Goal: Task Accomplishment & Management: Use online tool/utility

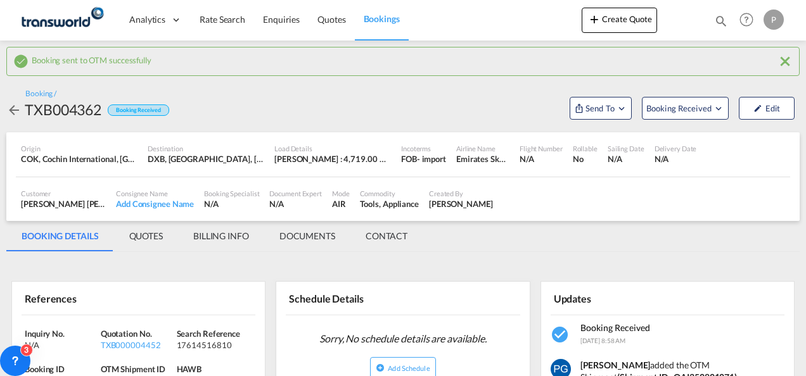
scroll to position [158, 0]
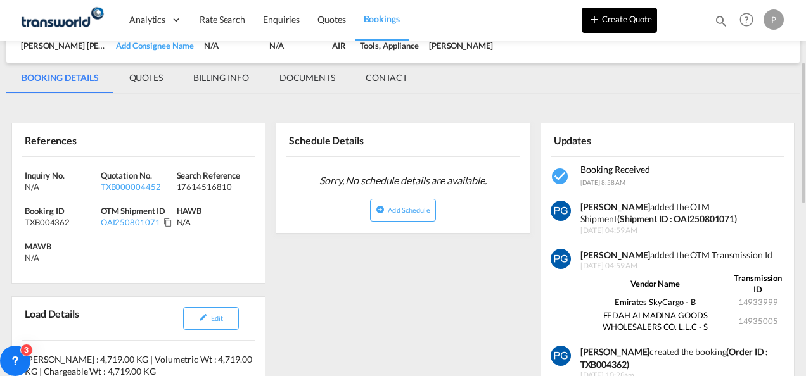
drag, startPoint x: 0, startPoint y: 0, endPoint x: 627, endPoint y: 23, distance: 627.0
click at [627, 23] on button "Create Quote" at bounding box center [619, 20] width 75 height 25
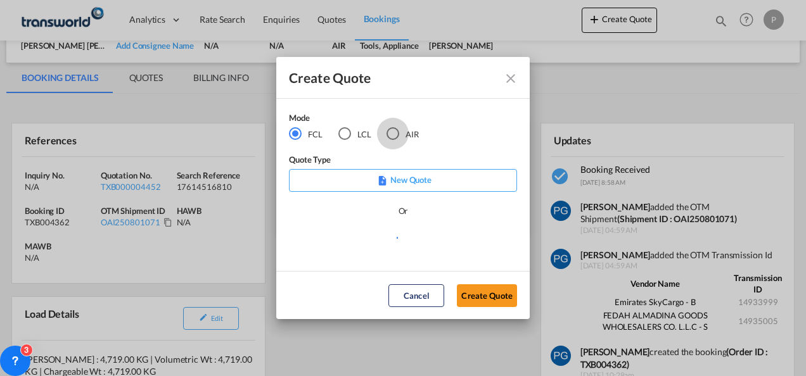
click at [392, 132] on div "AIR" at bounding box center [392, 133] width 13 height 13
click at [478, 289] on button "Create Quote" at bounding box center [487, 295] width 60 height 23
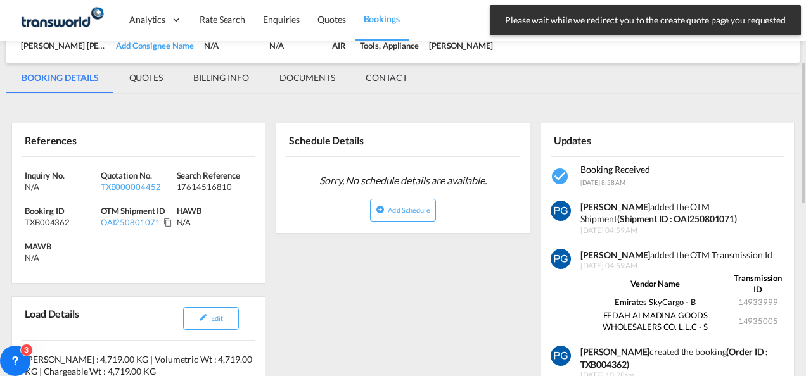
scroll to position [0, 0]
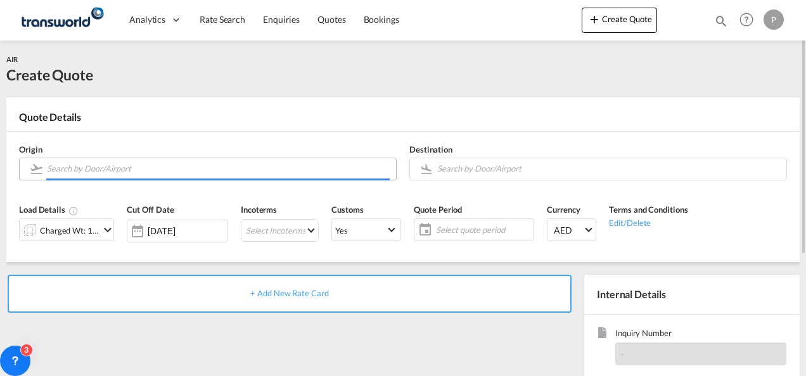
click at [186, 176] on input "Search by Door/Airport" at bounding box center [218, 169] width 343 height 22
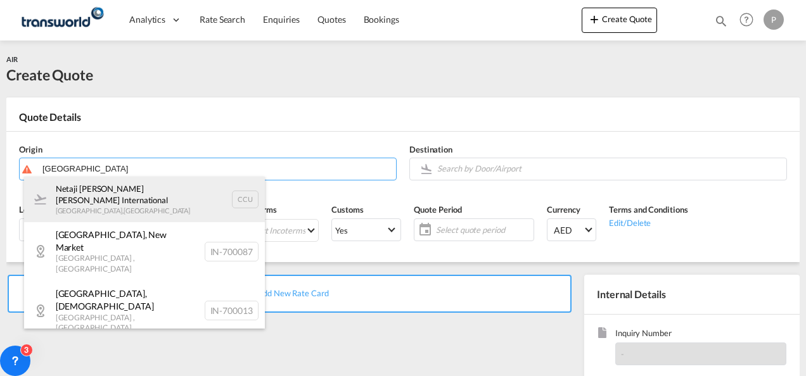
click at [151, 194] on div "Netaji [PERSON_NAME] [PERSON_NAME] International [GEOGRAPHIC_DATA] , [GEOGRAPHI…" at bounding box center [144, 200] width 241 height 46
type input "Netaji [PERSON_NAME] [PERSON_NAME] International, [GEOGRAPHIC_DATA], CCU"
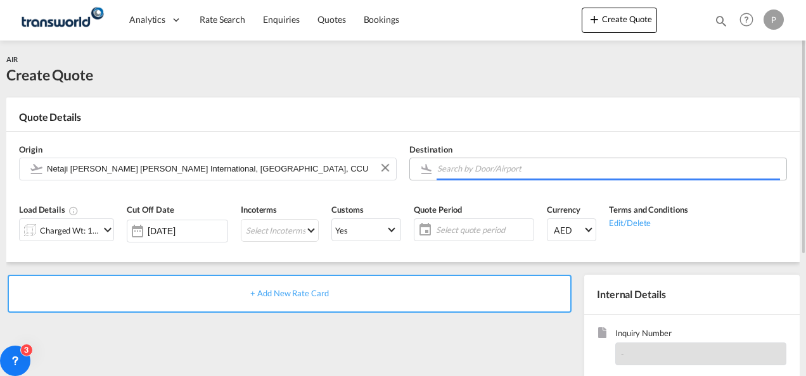
click at [473, 169] on input "Search by Door/Airport" at bounding box center [608, 169] width 343 height 22
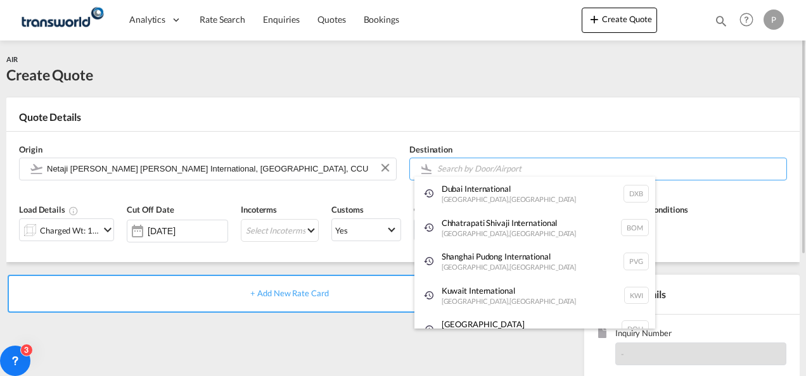
click at [469, 195] on div "Dubai International [GEOGRAPHIC_DATA] , [GEOGRAPHIC_DATA] DXB" at bounding box center [534, 194] width 241 height 34
type input "Dubai International, [GEOGRAPHIC_DATA], DXB"
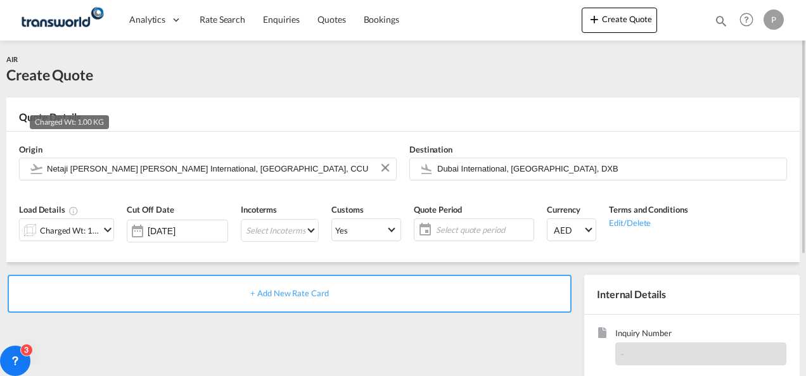
click at [68, 226] on div "Charged Wt: 1.00 KG" at bounding box center [70, 231] width 60 height 18
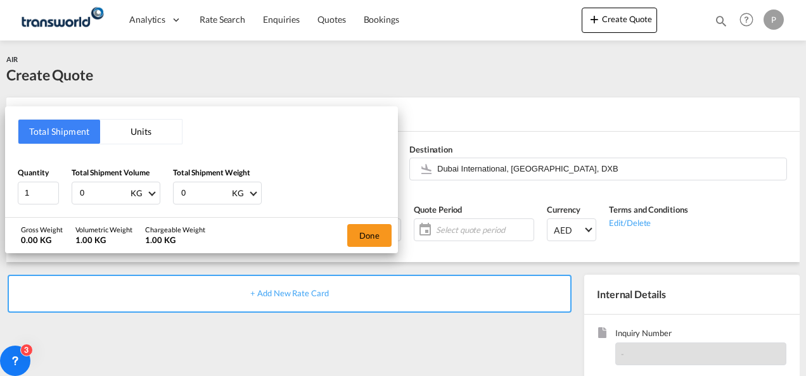
click at [89, 198] on input "0" at bounding box center [104, 193] width 51 height 22
type input "2836"
click at [200, 191] on input "0" at bounding box center [205, 193] width 51 height 22
type input "2836"
click at [378, 241] on button "Done" at bounding box center [369, 235] width 44 height 23
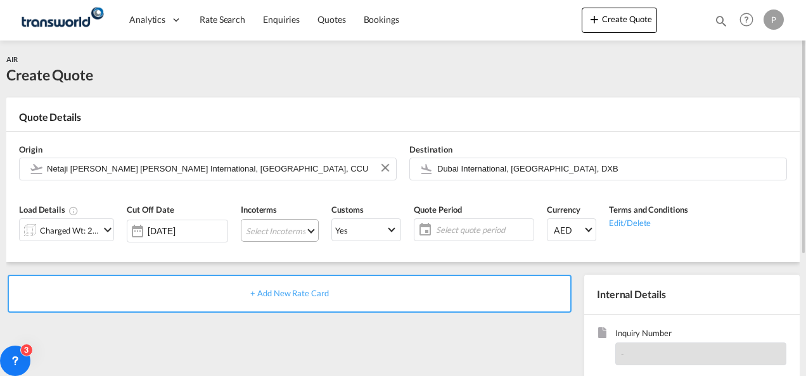
click at [259, 232] on md-select "Select Incoterms EXW - export Ex Works DPU - import Delivery at Place Unloaded …" at bounding box center [280, 230] width 78 height 23
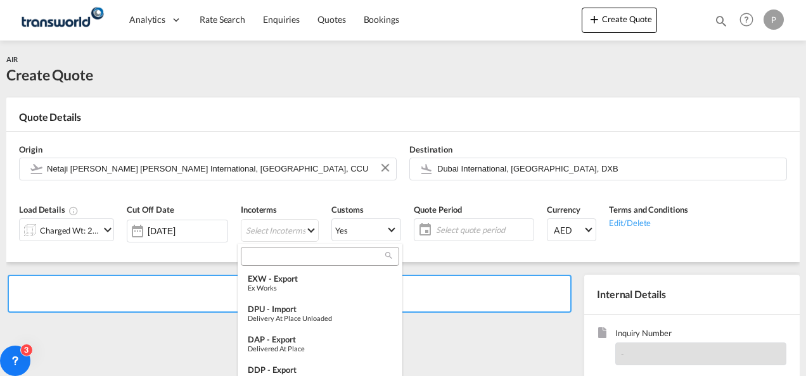
click at [265, 252] on input "search" at bounding box center [315, 256] width 141 height 11
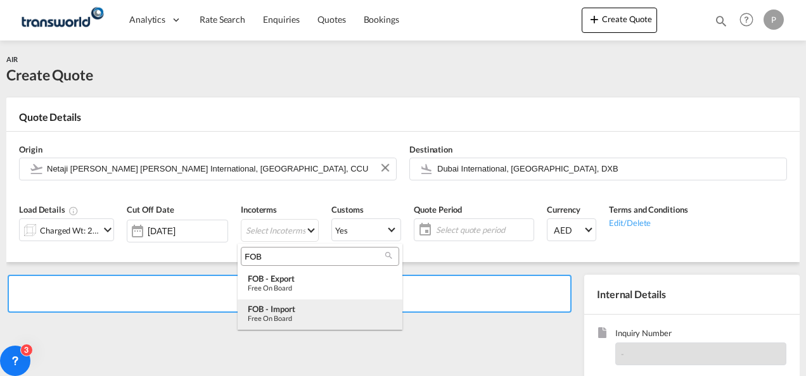
type input "FOB"
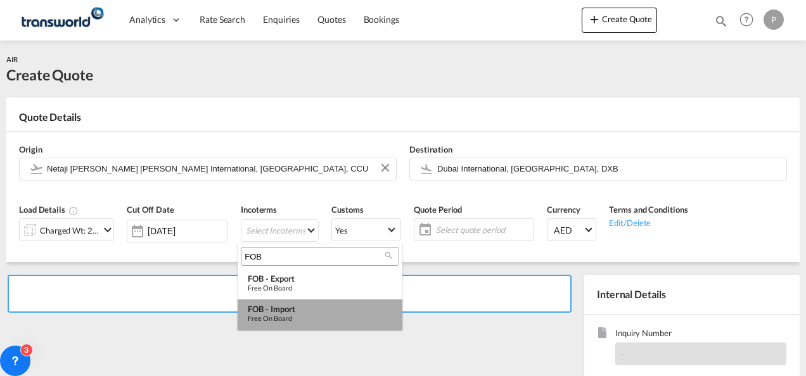
click at [280, 309] on div "FOB - import" at bounding box center [320, 309] width 144 height 10
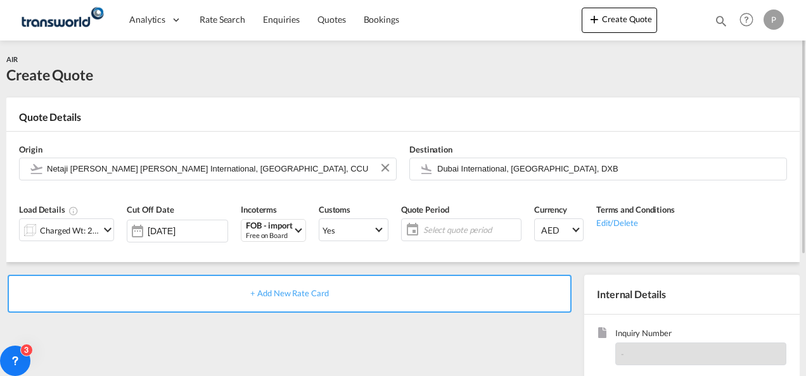
click at [454, 226] on span "Select quote period" at bounding box center [470, 229] width 94 height 11
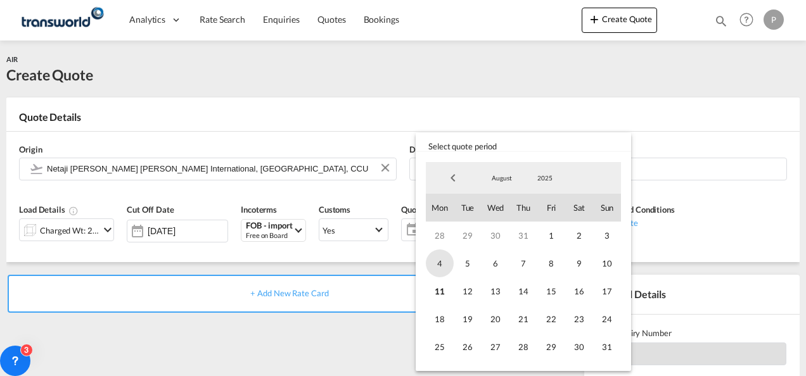
click at [441, 274] on span "4" at bounding box center [440, 264] width 28 height 28
click at [611, 348] on span "31" at bounding box center [607, 347] width 28 height 28
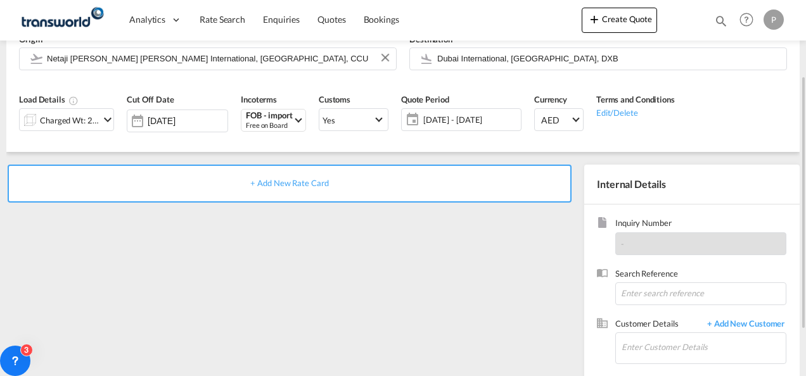
scroll to position [112, 0]
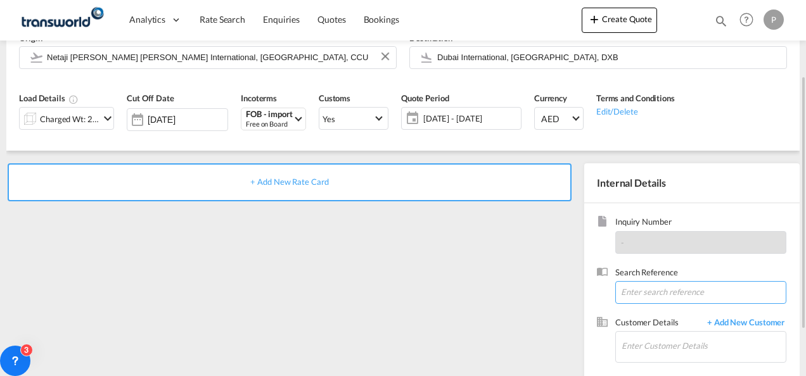
click at [640, 294] on input at bounding box center [700, 292] width 171 height 23
paste input "17614503145"
type input "17614503145"
click at [641, 348] on input "Enter Customer Details" at bounding box center [704, 346] width 164 height 29
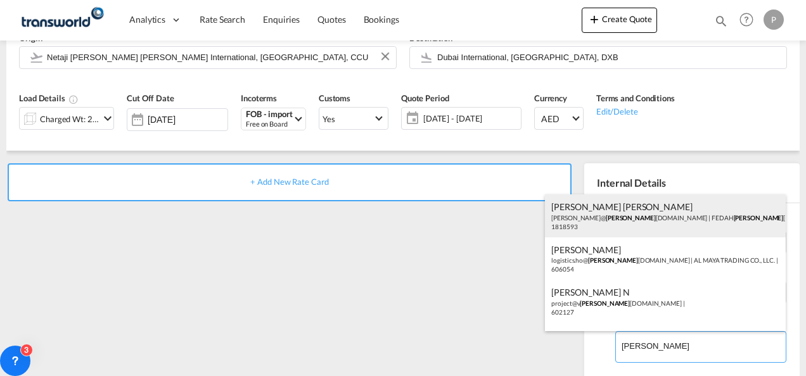
click at [630, 218] on div "[PERSON_NAME] [PERSON_NAME] [PERSON_NAME]@ [PERSON_NAME] [DOMAIN_NAME] | FEDAH …" at bounding box center [665, 216] width 241 height 43
type input "FEDAH ALMADINA GOODS WHOLESALERS CO. L.L.C, [PERSON_NAME] [PERSON_NAME], [PERSO…"
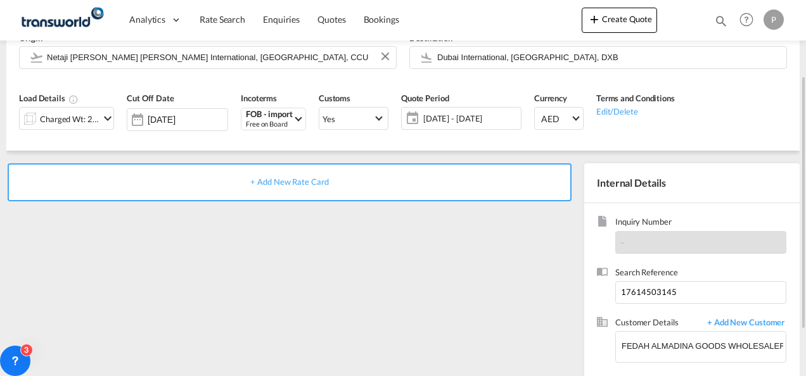
click at [291, 179] on span "+ Add New Rate Card" at bounding box center [289, 182] width 78 height 10
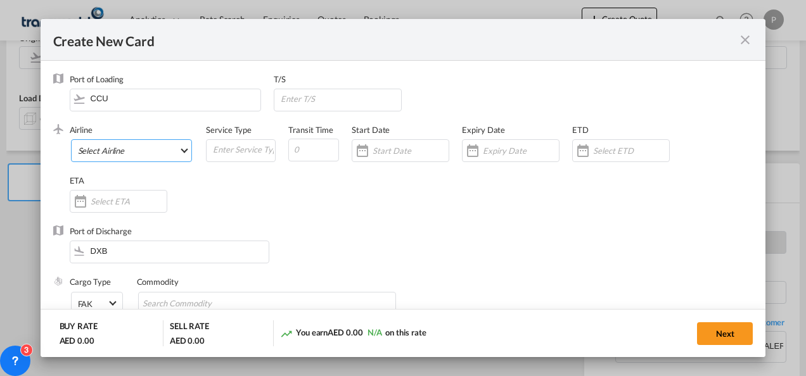
click at [122, 150] on md-select "Select Airline AIR EXPRESS S.A. (1166- / -) CMA CGM Air Cargo (1140-2C / -) DDW…" at bounding box center [132, 150] width 122 height 23
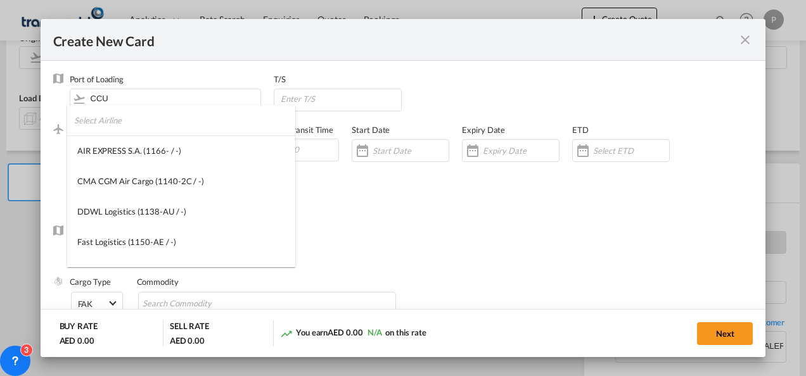
click at [126, 123] on input "search" at bounding box center [184, 120] width 221 height 30
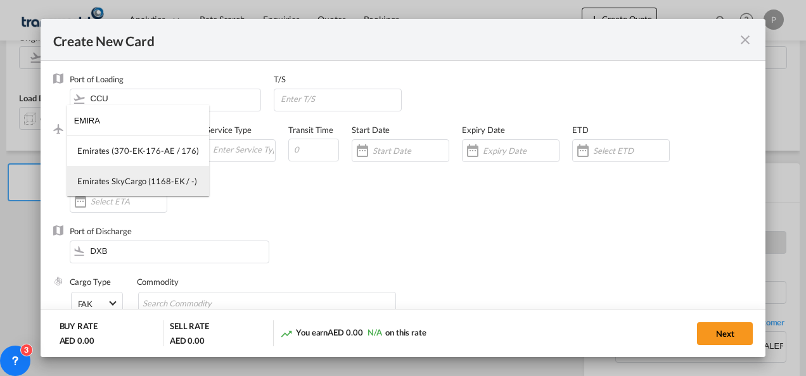
type input "EMIRA"
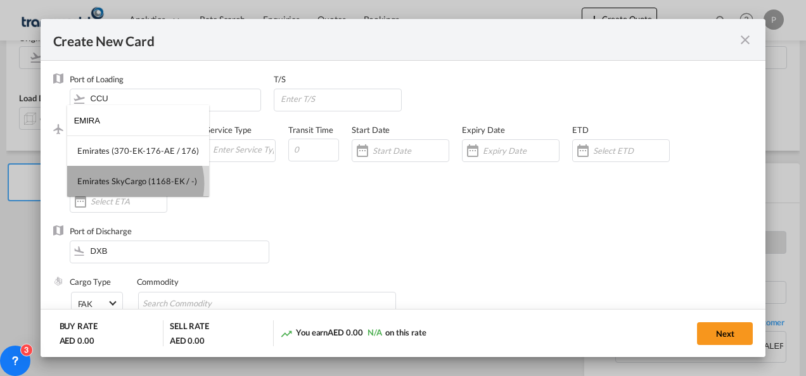
click at [132, 184] on div "Emirates SkyCargo (1168-EK / -)" at bounding box center [137, 181] width 120 height 11
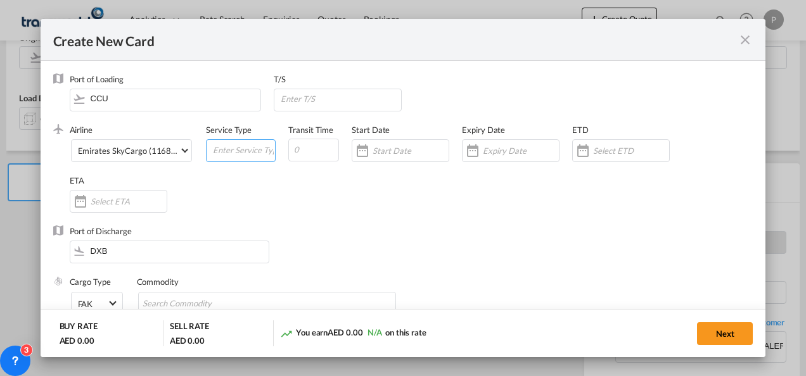
click at [245, 151] on input "Create New Card ..." at bounding box center [243, 149] width 63 height 19
type input "FOB IMPORT"
click at [489, 151] on input "Create New Card ..." at bounding box center [521, 151] width 76 height 10
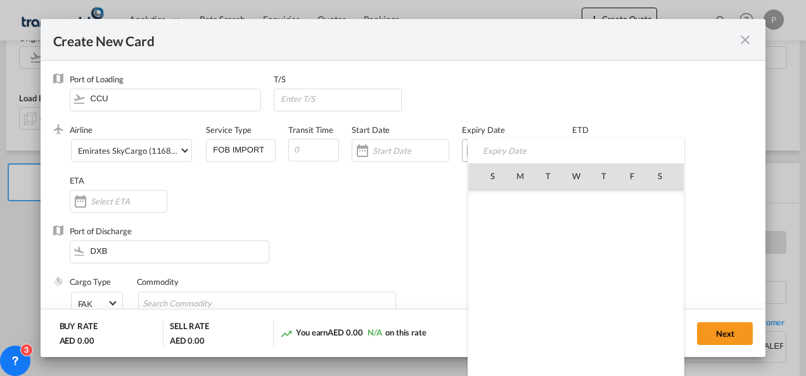
scroll to position [293326, 0]
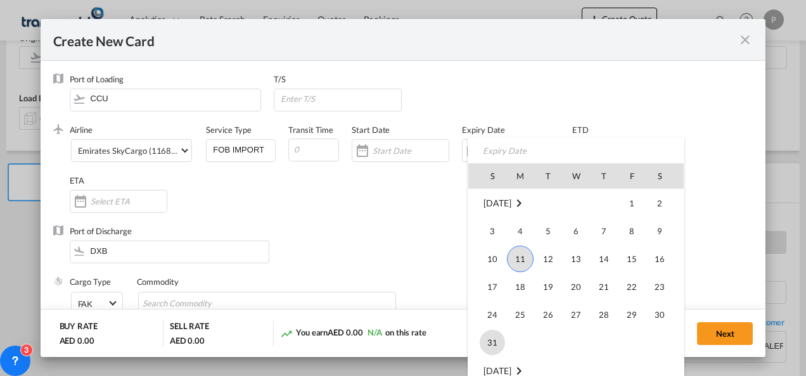
click at [488, 343] on span "31" at bounding box center [492, 342] width 25 height 25
type input "[DATE]"
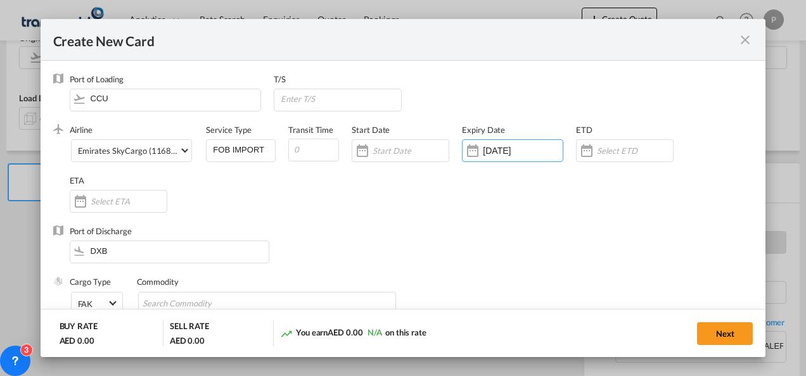
scroll to position [93, 0]
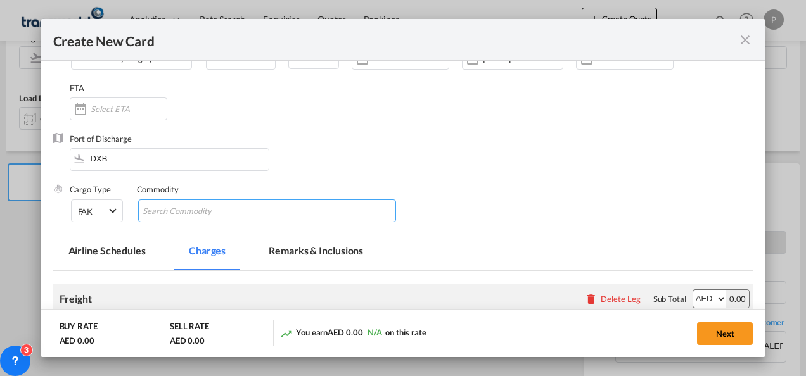
click at [204, 210] on input "Chips input." at bounding box center [201, 211] width 116 height 20
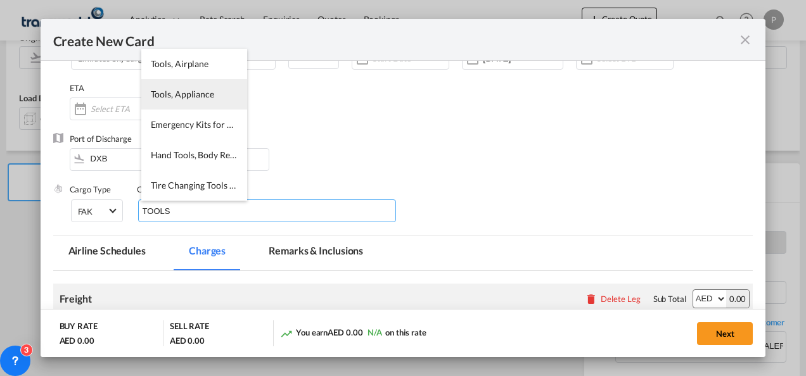
type input "TOOLS"
click at [188, 101] on li "Tools, Appliance" at bounding box center [194, 94] width 106 height 30
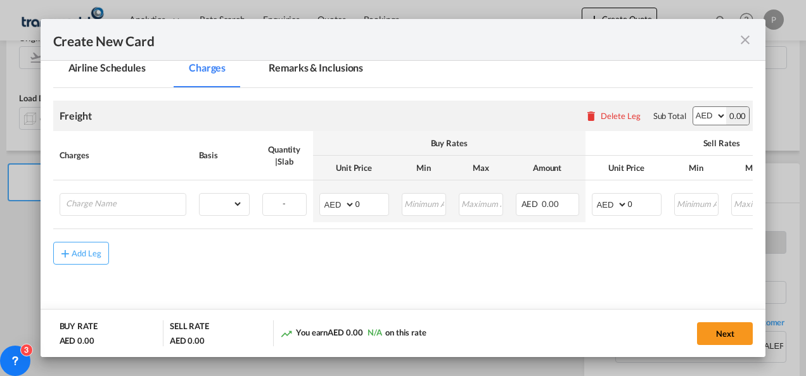
scroll to position [276, 0]
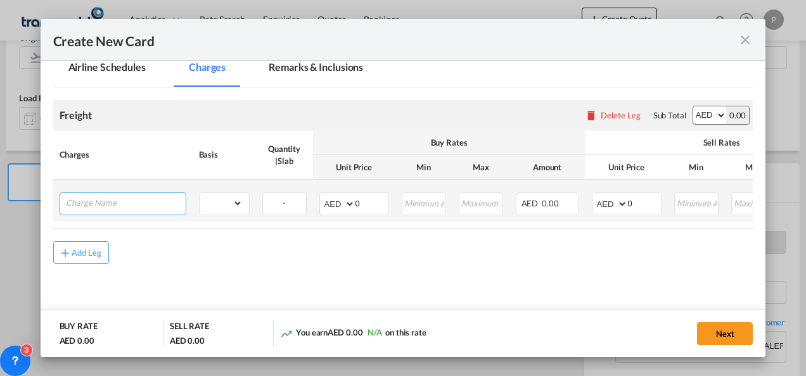
click at [137, 201] on input "Charge Name" at bounding box center [126, 202] width 120 height 19
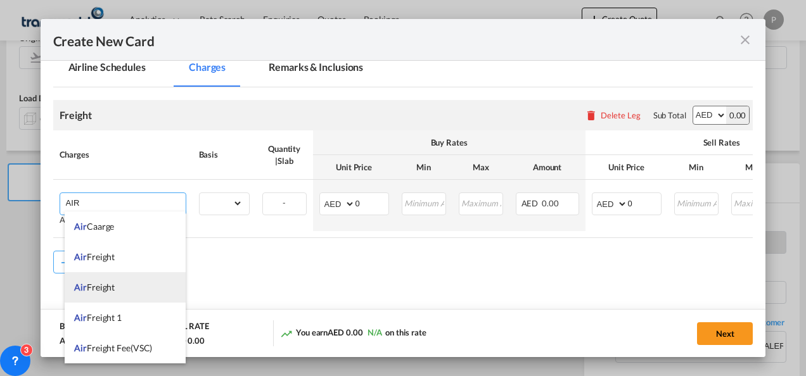
click at [114, 282] on span "Air Freight" at bounding box center [94, 287] width 41 height 11
type input "Air Freight"
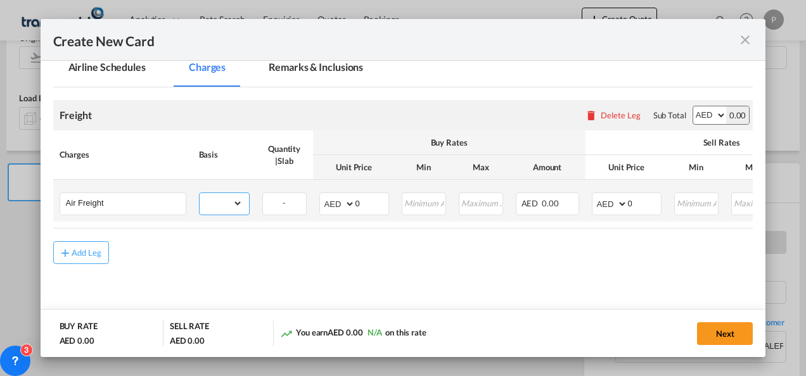
click at [224, 193] on select "gross_weight volumetric_weight per_shipment per_bl per_km % on air freight per_…" at bounding box center [221, 203] width 43 height 20
select select "per_shipment"
click at [200, 193] on select "gross_weight volumetric_weight per_shipment per_bl per_km % on air freight per_…" at bounding box center [221, 203] width 43 height 20
click at [333, 204] on select "AED AFN ALL AMD ANG AOA ARS AUD AWG AZN BAM BBD BDT BGN BHD BIF BMD BND [PERSON…" at bounding box center [338, 204] width 33 height 18
select select "string:USD"
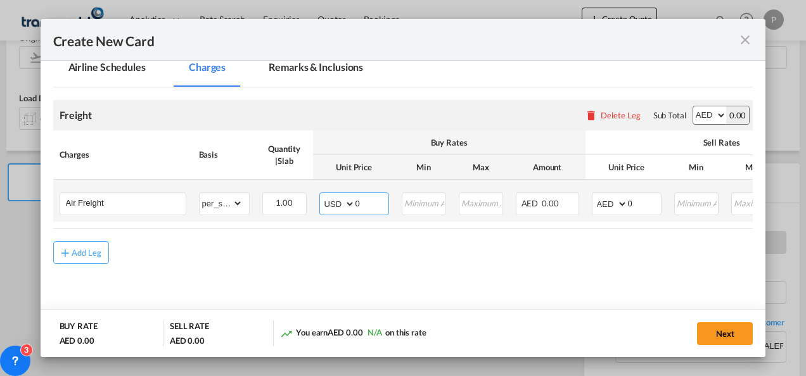
click at [322, 195] on select "AED AFN ALL AMD ANG AOA ARS AUD AWG AZN BAM BBD BDT BGN BHD BIF BMD BND [PERSON…" at bounding box center [338, 204] width 33 height 18
click at [373, 196] on input "0" at bounding box center [371, 202] width 33 height 19
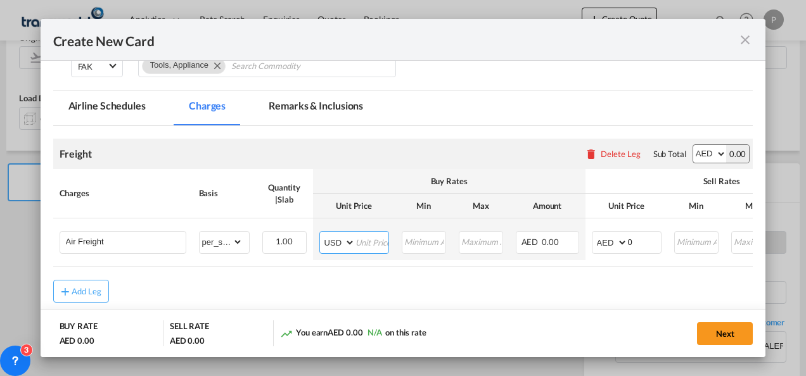
scroll to position [238, 0]
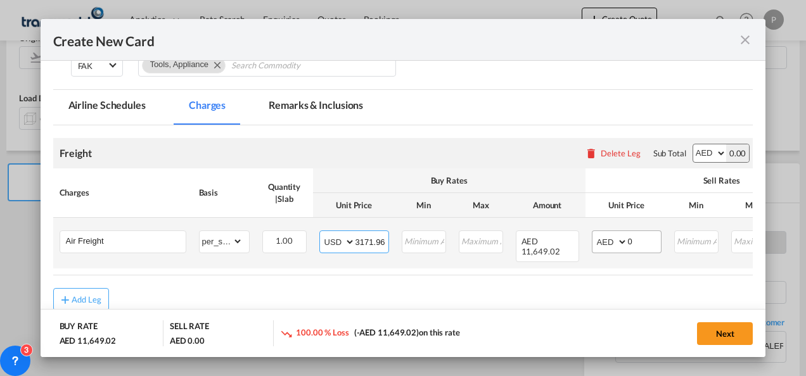
type input "3171.96"
click at [602, 238] on select "AED AFN ALL AMD ANG AOA ARS AUD AWG AZN BAM BBD BDT BGN BHD BIF BMD BND [PERSON…" at bounding box center [610, 242] width 33 height 18
select select "string:USD"
click at [594, 233] on select "AED AFN ALL AMD ANG AOA ARS AUD AWG AZN BAM BBD BDT BGN BHD BIF BMD BND [PERSON…" at bounding box center [610, 242] width 33 height 18
click at [661, 237] on md-input-container "AED AFN ALL AMD ANG AOA ARS AUD AWG AZN BAM BBD BDT BGN BHD BIF BMD BND [PERSON…" at bounding box center [627, 242] width 70 height 23
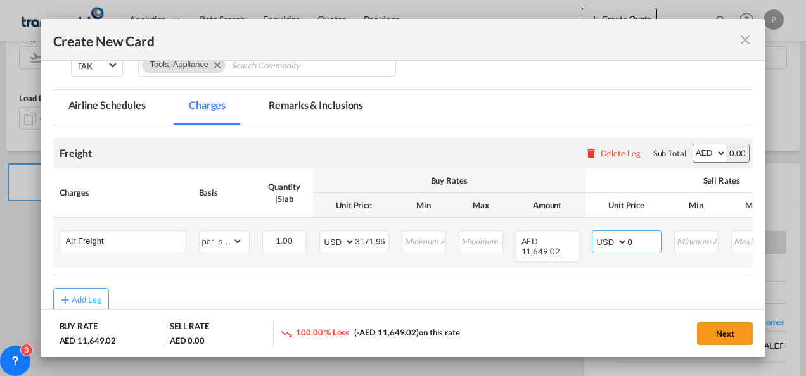
click at [644, 236] on input "0" at bounding box center [644, 240] width 33 height 19
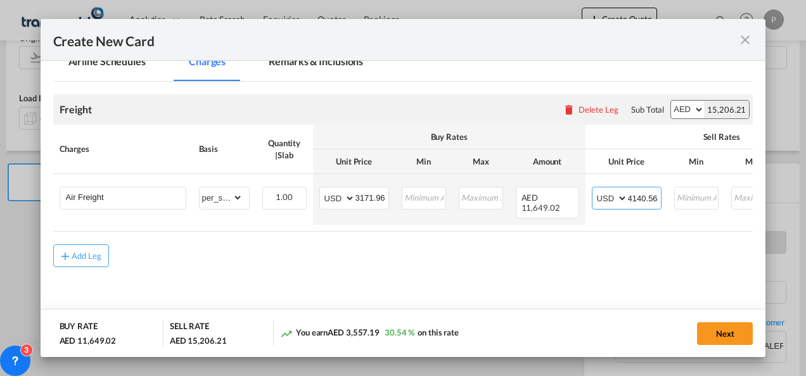
scroll to position [283, 0]
type input "4140.56"
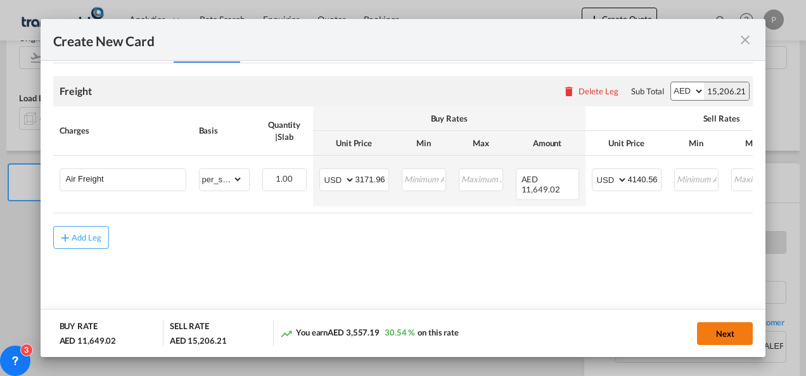
click at [725, 331] on button "Next" at bounding box center [725, 333] width 56 height 23
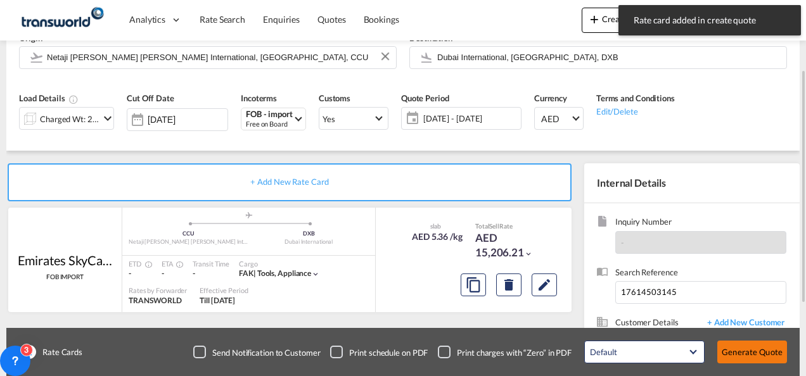
click at [736, 346] on button "Generate Quote" at bounding box center [752, 352] width 70 height 23
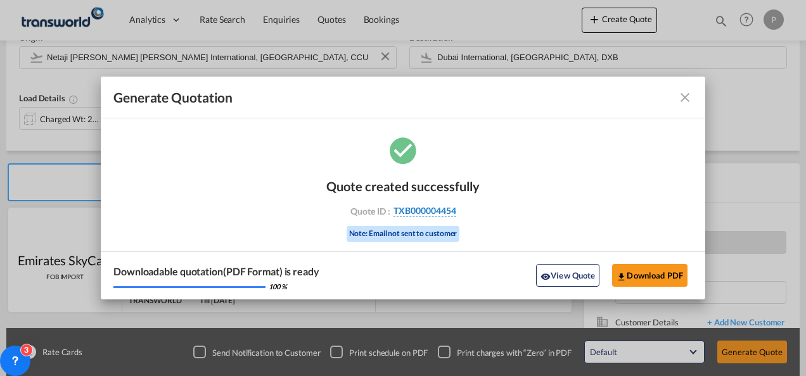
click at [423, 210] on span "TXB000004454" at bounding box center [424, 210] width 63 height 11
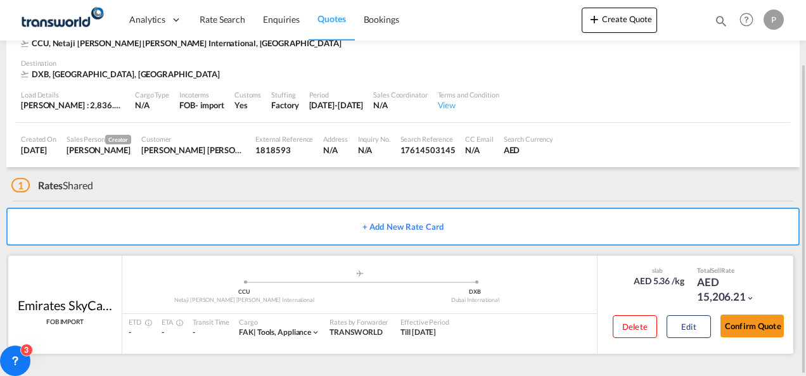
scroll to position [77, 0]
click at [679, 326] on button "Edit" at bounding box center [689, 327] width 44 height 23
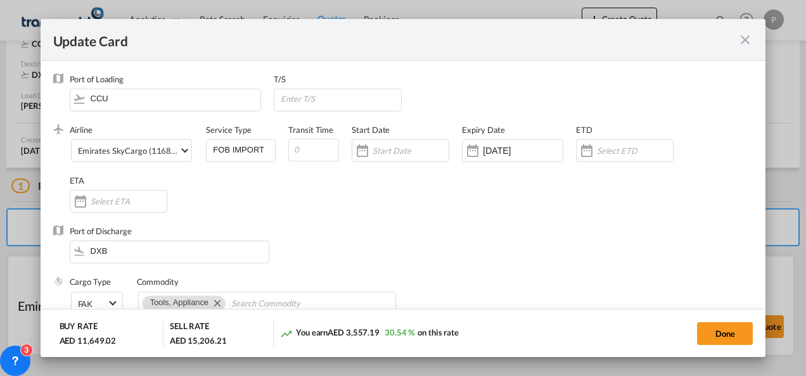
scroll to position [49, 0]
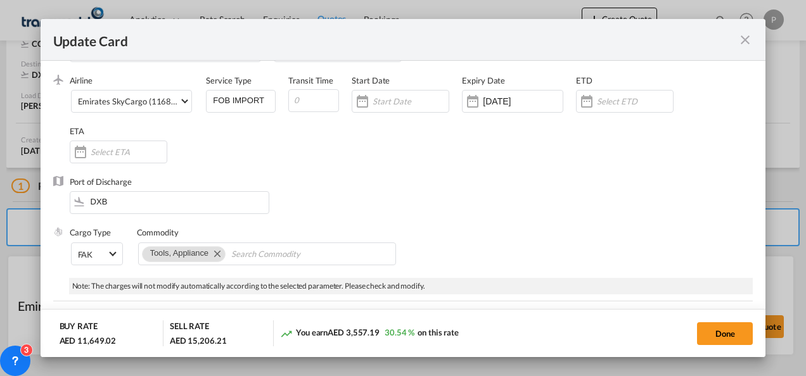
click at [746, 34] on md-icon "icon-close fg-AAA8AD m-0 pointer" at bounding box center [745, 39] width 15 height 15
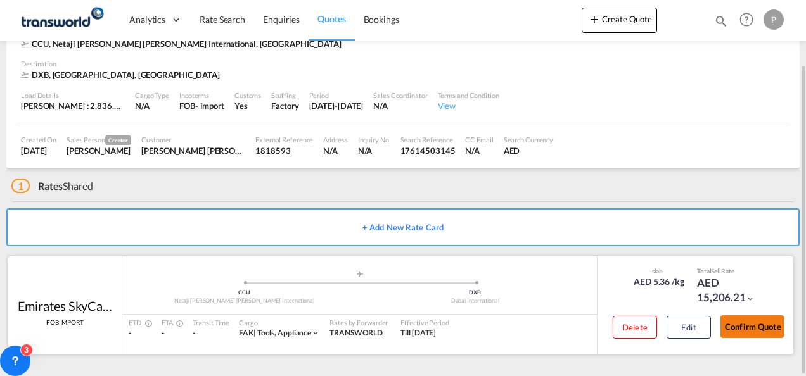
click at [745, 324] on button "Confirm Quote" at bounding box center [751, 327] width 63 height 23
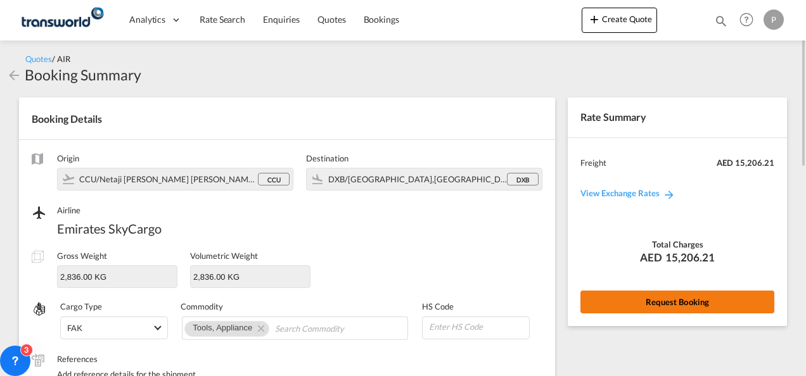
click at [647, 298] on button "Request Booking" at bounding box center [677, 302] width 194 height 23
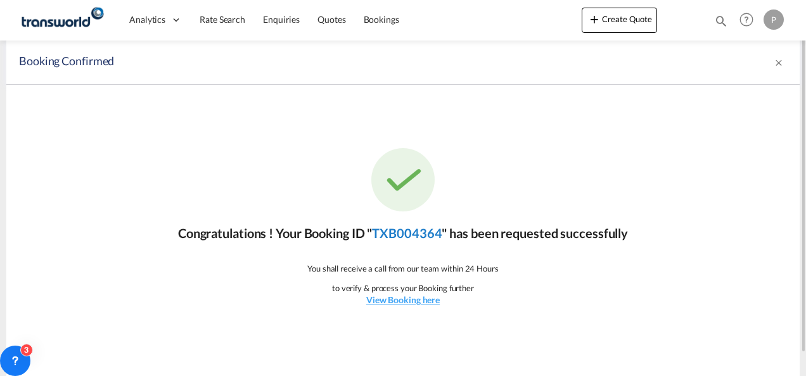
click at [421, 233] on link "TXB004364" at bounding box center [407, 233] width 70 height 15
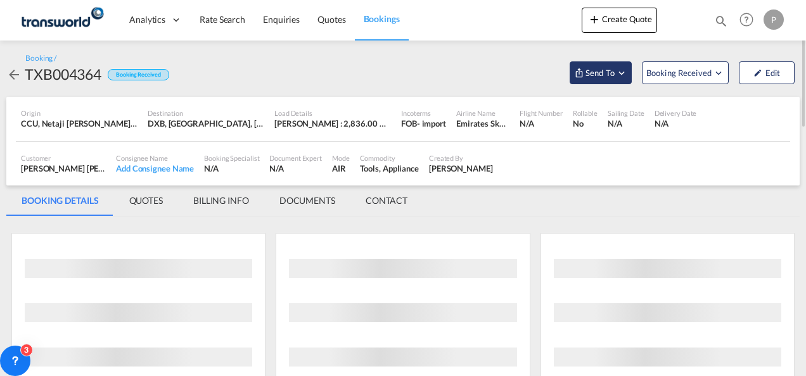
click at [615, 73] on span "Send To" at bounding box center [600, 73] width 32 height 13
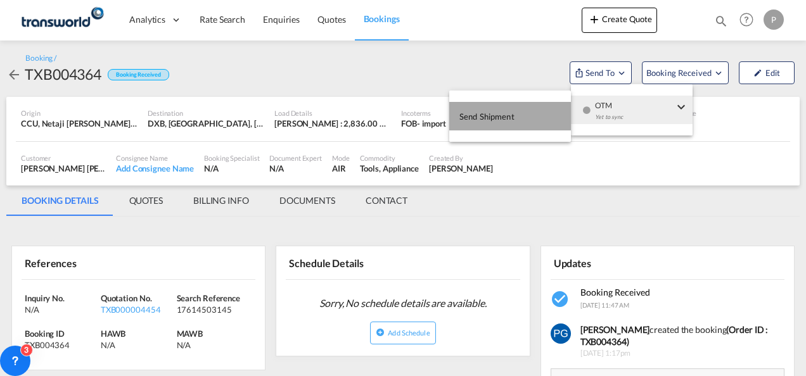
click at [522, 111] on button "Send Shipment" at bounding box center [510, 116] width 122 height 29
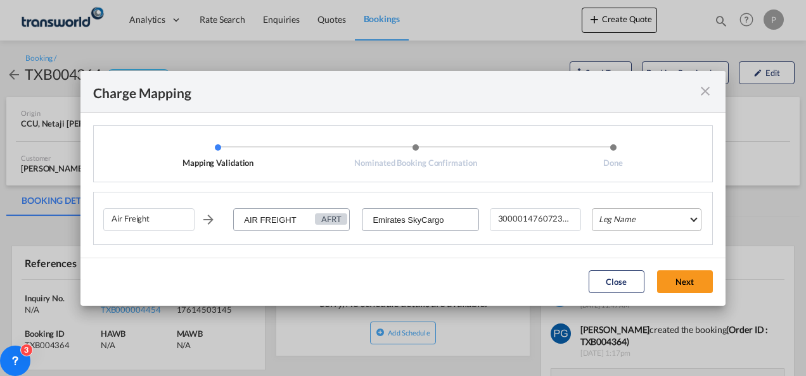
click at [615, 219] on md-select "Leg Name HANDLING ORIGIN HANDLING DESTINATION OTHERS TL PICK UP CUSTOMS ORIGIN …" at bounding box center [647, 219] width 110 height 23
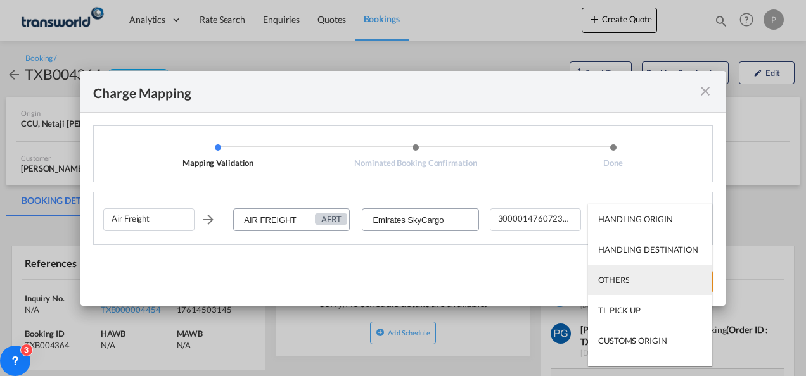
scroll to position [81, 0]
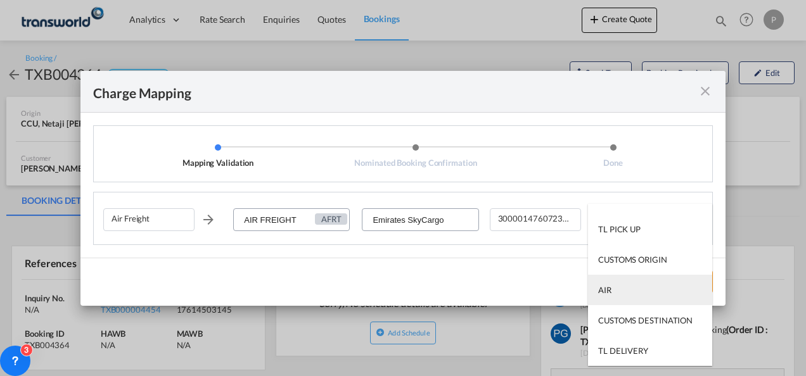
click at [612, 283] on md-option "AIR" at bounding box center [650, 290] width 124 height 30
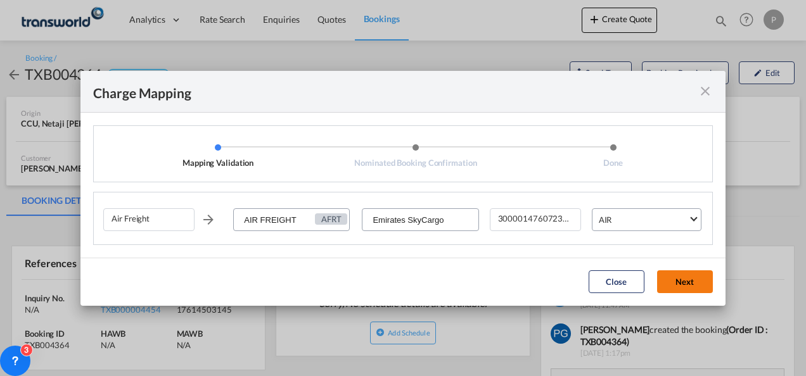
click at [687, 291] on button "Next" at bounding box center [685, 282] width 56 height 23
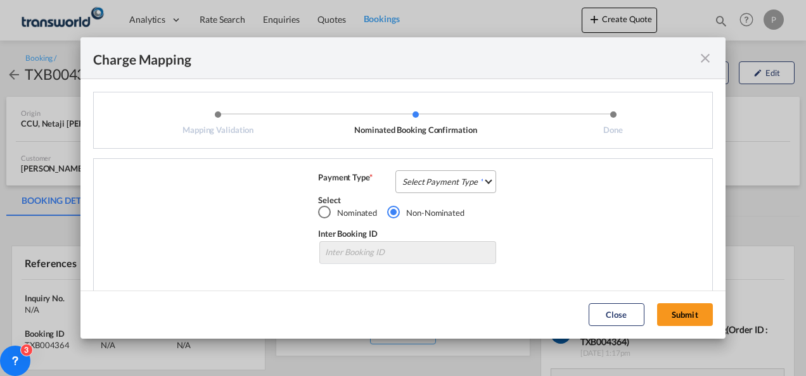
click at [444, 181] on md-select "Select Payment Type COLLECT PREPAID" at bounding box center [445, 181] width 101 height 23
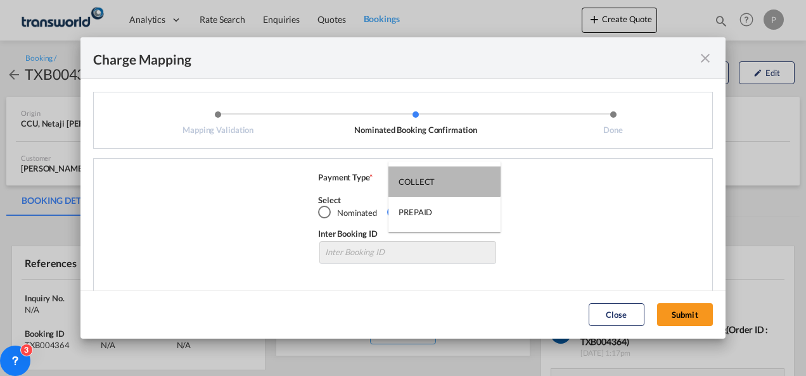
click at [444, 181] on md-option "COLLECT" at bounding box center [444, 182] width 112 height 30
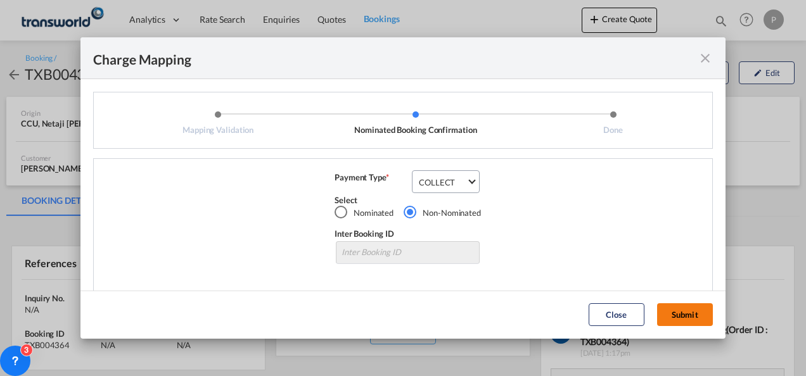
click at [680, 309] on button "Submit" at bounding box center [685, 314] width 56 height 23
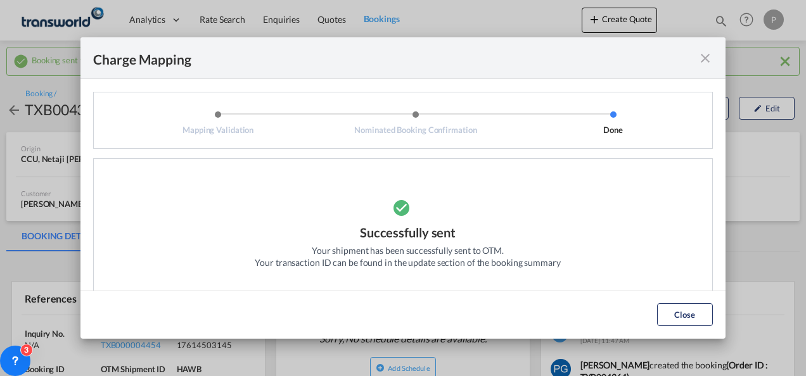
click at [706, 58] on md-icon "icon-close fg-AAA8AD cursor" at bounding box center [705, 58] width 15 height 15
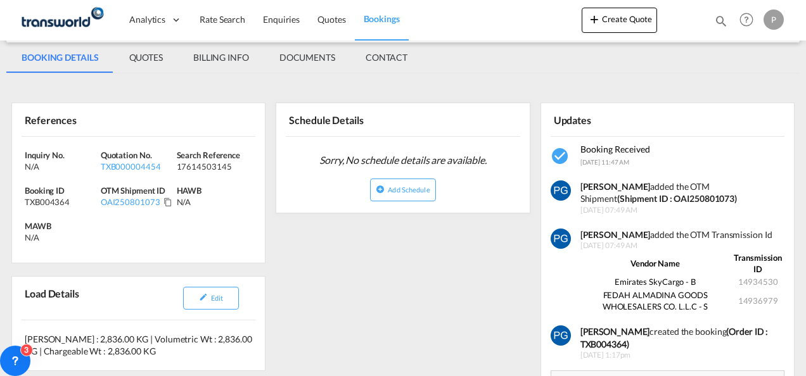
scroll to position [180, 0]
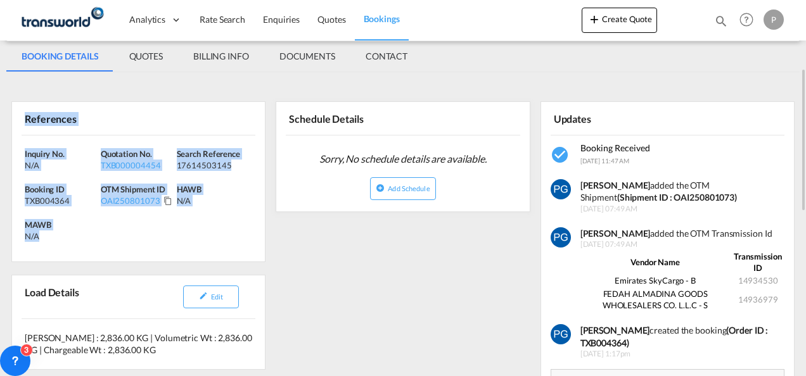
drag, startPoint x: 24, startPoint y: 113, endPoint x: 107, endPoint y: 234, distance: 146.2
click at [107, 234] on div "References Inquiry No. N/A Quotation No. TXB000004454 Search Reference 17614503…" at bounding box center [138, 181] width 254 height 161
copy div "References Inquiry No. N/A Quotation No. TXB000004454 Search Reference 17614503…"
